Goal: Manage account settings

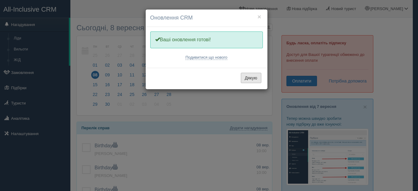
click at [245, 77] on button "Дякую" at bounding box center [251, 78] width 21 height 10
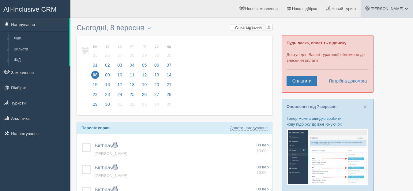
click at [400, 9] on span "[PERSON_NAME]" at bounding box center [386, 8] width 33 height 5
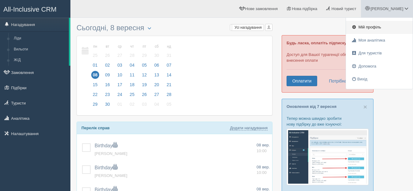
click at [367, 26] on span "Мій профіль" at bounding box center [370, 27] width 23 height 5
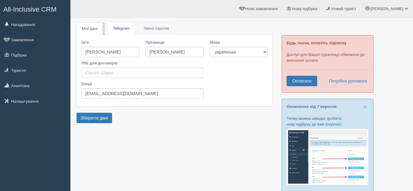
click at [117, 28] on link "Telegram" at bounding box center [120, 28] width 27 height 13
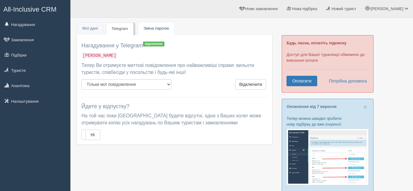
click at [156, 26] on link "Пароль Зміна паролю" at bounding box center [156, 28] width 36 height 13
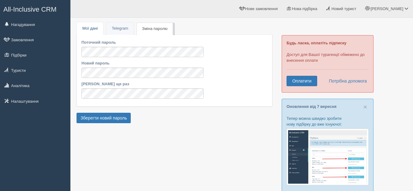
click at [96, 33] on link "Мої дані" at bounding box center [90, 28] width 26 height 13
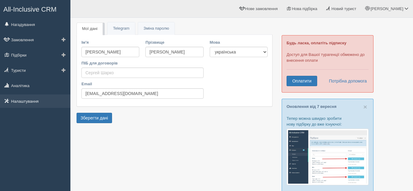
click at [24, 103] on link "Налаштування" at bounding box center [35, 101] width 70 height 13
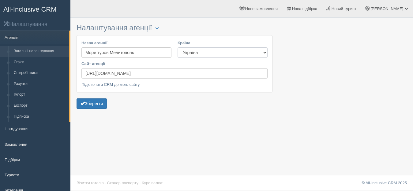
click at [209, 52] on select "Естонія [GEOGRAPHIC_DATA] Киргизстан [GEOGRAPHIC_DATA] [GEOGRAPHIC_DATA] [GEOGR…" at bounding box center [223, 52] width 90 height 10
drag, startPoint x: 194, startPoint y: 133, endPoint x: 93, endPoint y: 98, distance: 107.6
click at [194, 134] on div "Налаштування агенції Блокування Назва агенції Море [DEMOGRAPHIC_DATA] [GEOGRAPH…" at bounding box center [241, 95] width 343 height 191
